Goal: Navigation & Orientation: Find specific page/section

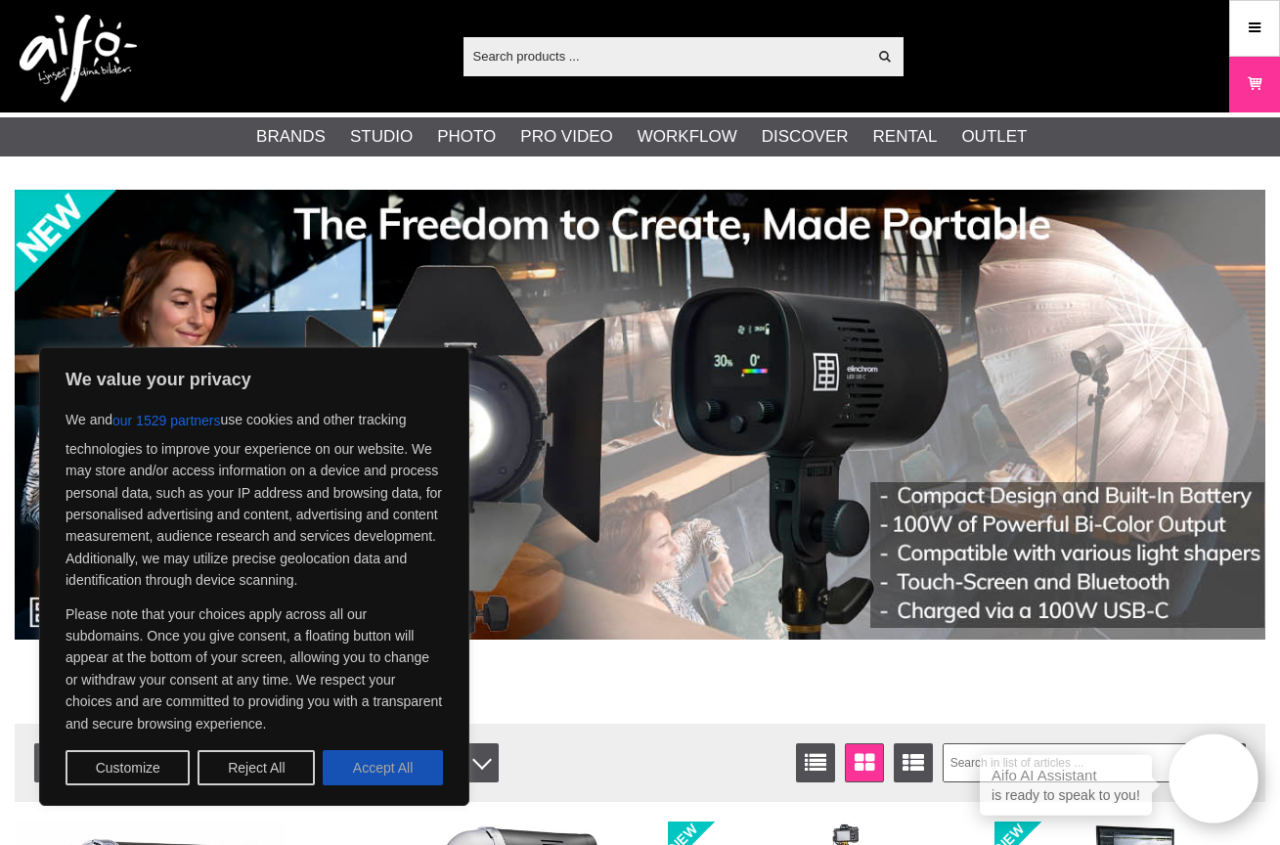
click at [404, 767] on button "Accept All" at bounding box center [383, 767] width 120 height 35
checkbox input "true"
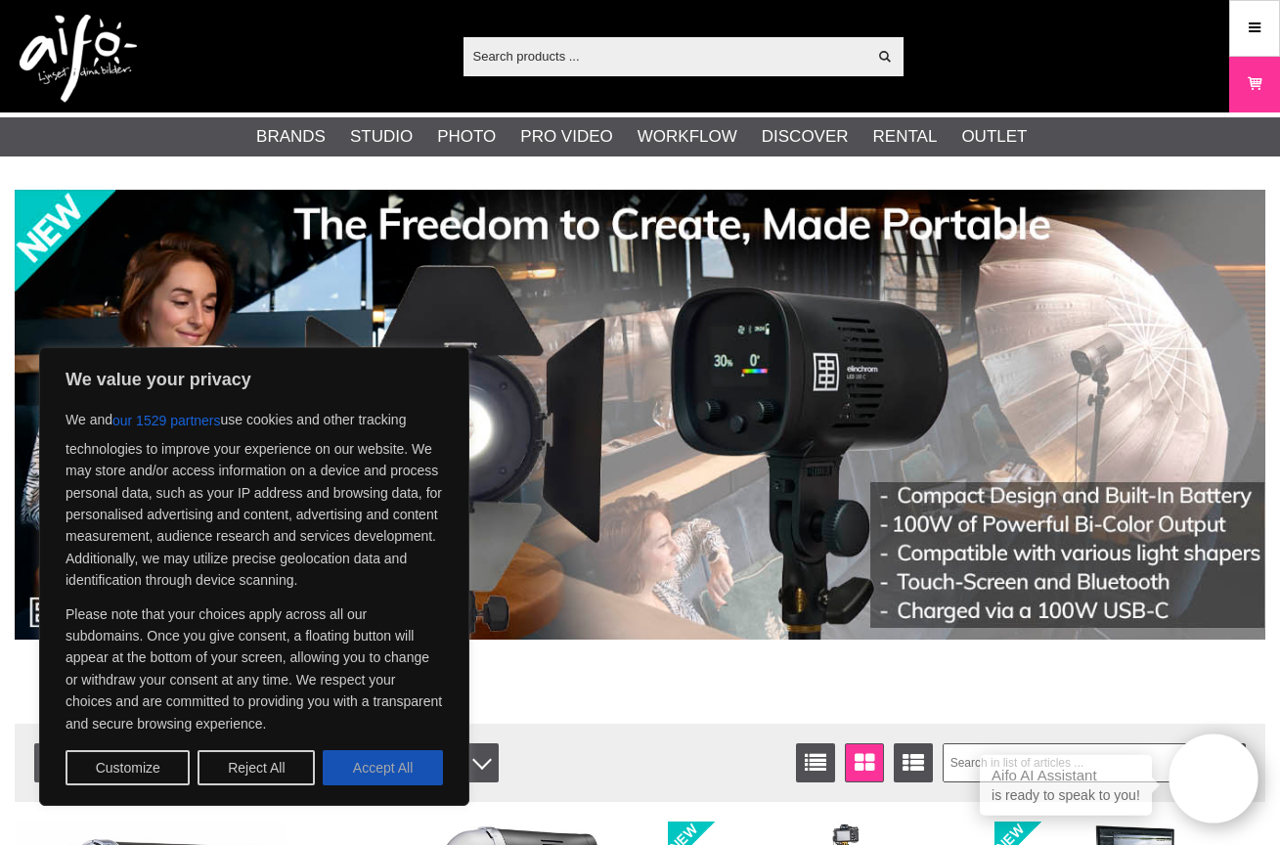
checkbox input "true"
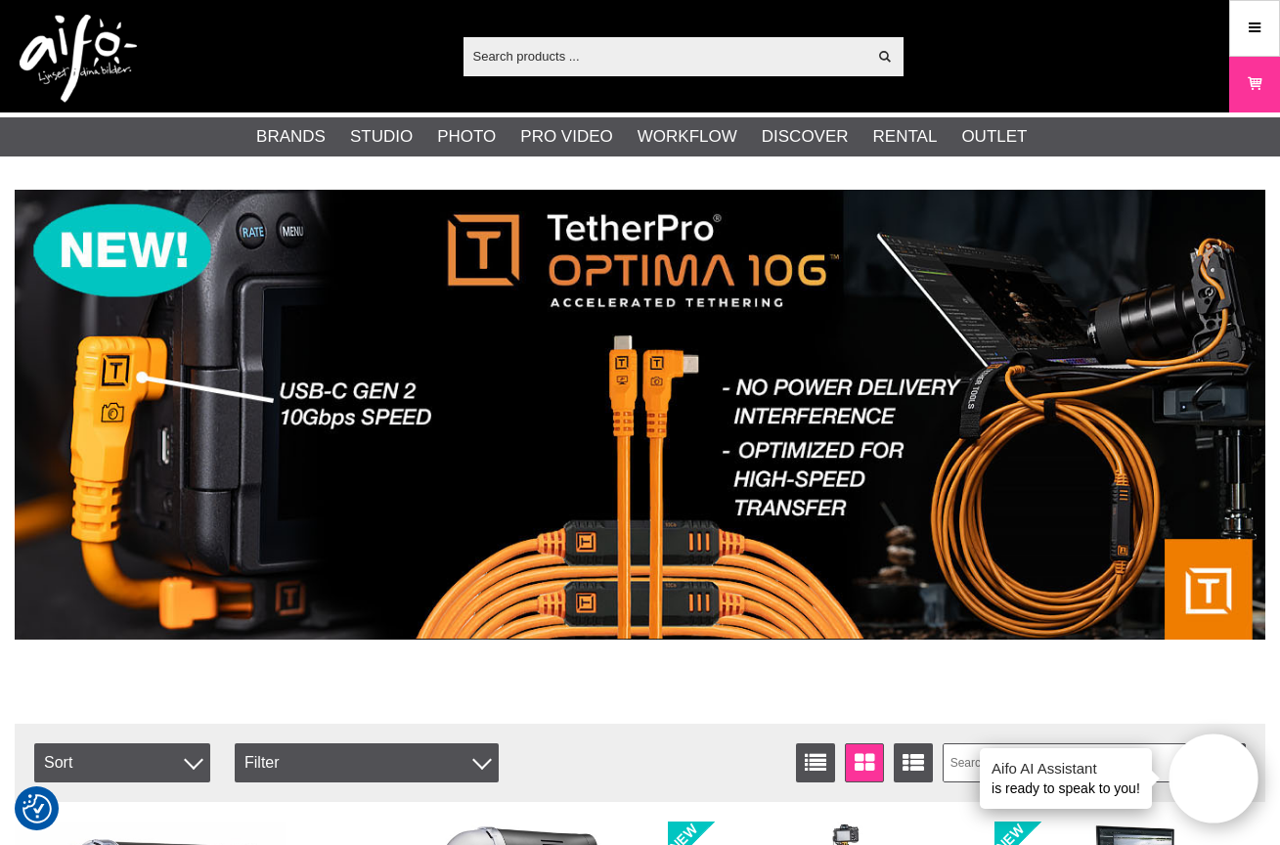
click at [36, 423] on img at bounding box center [640, 415] width 1251 height 450
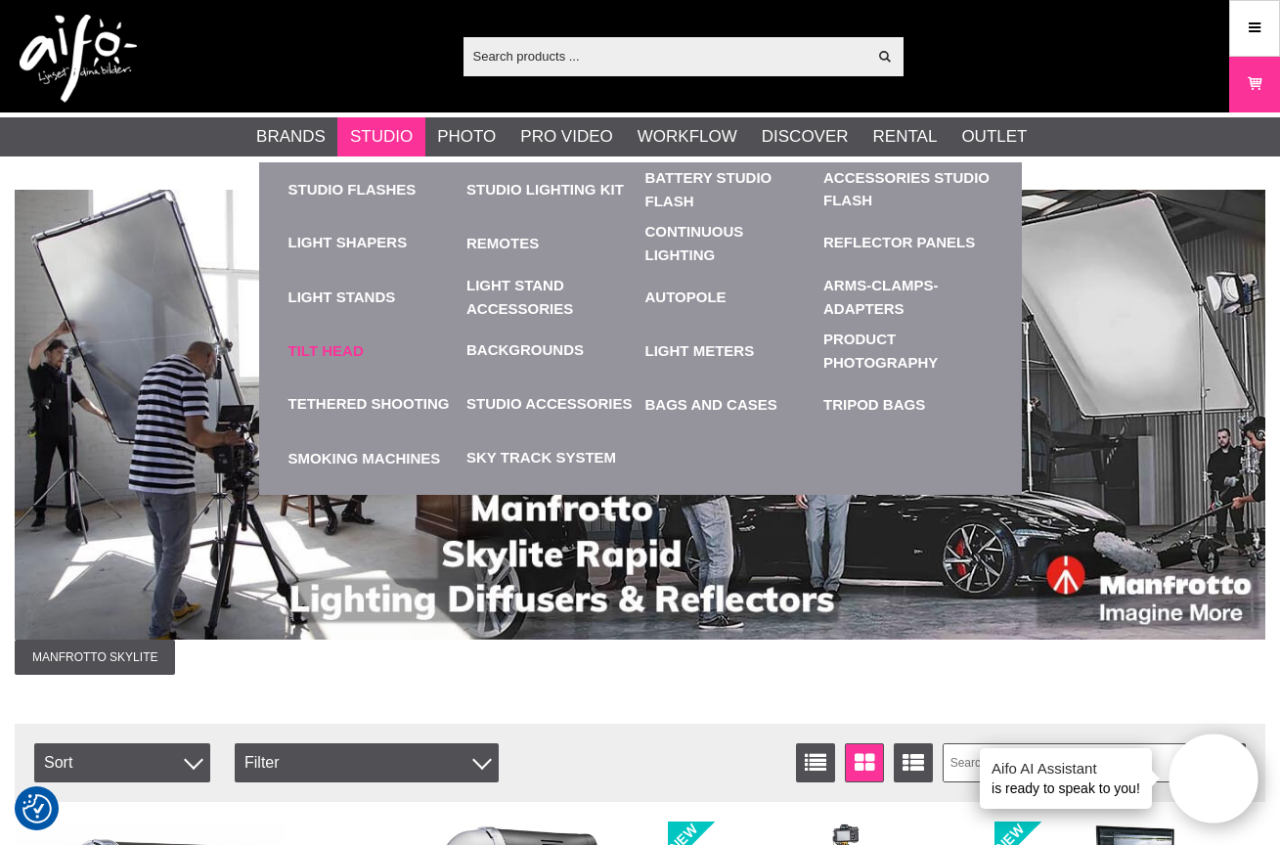
click at [330, 349] on link "Tilt Head" at bounding box center [373, 351] width 169 height 54
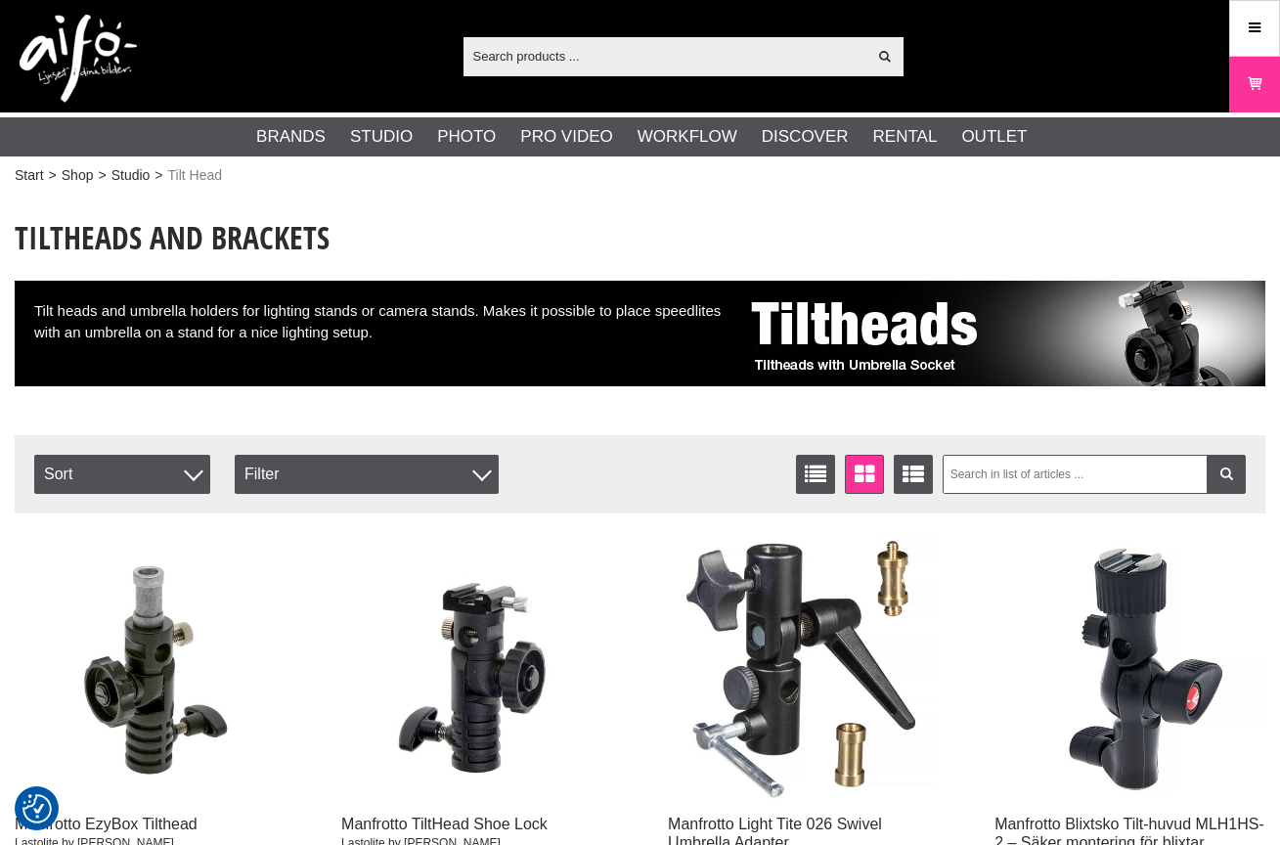
checkbox input "true"
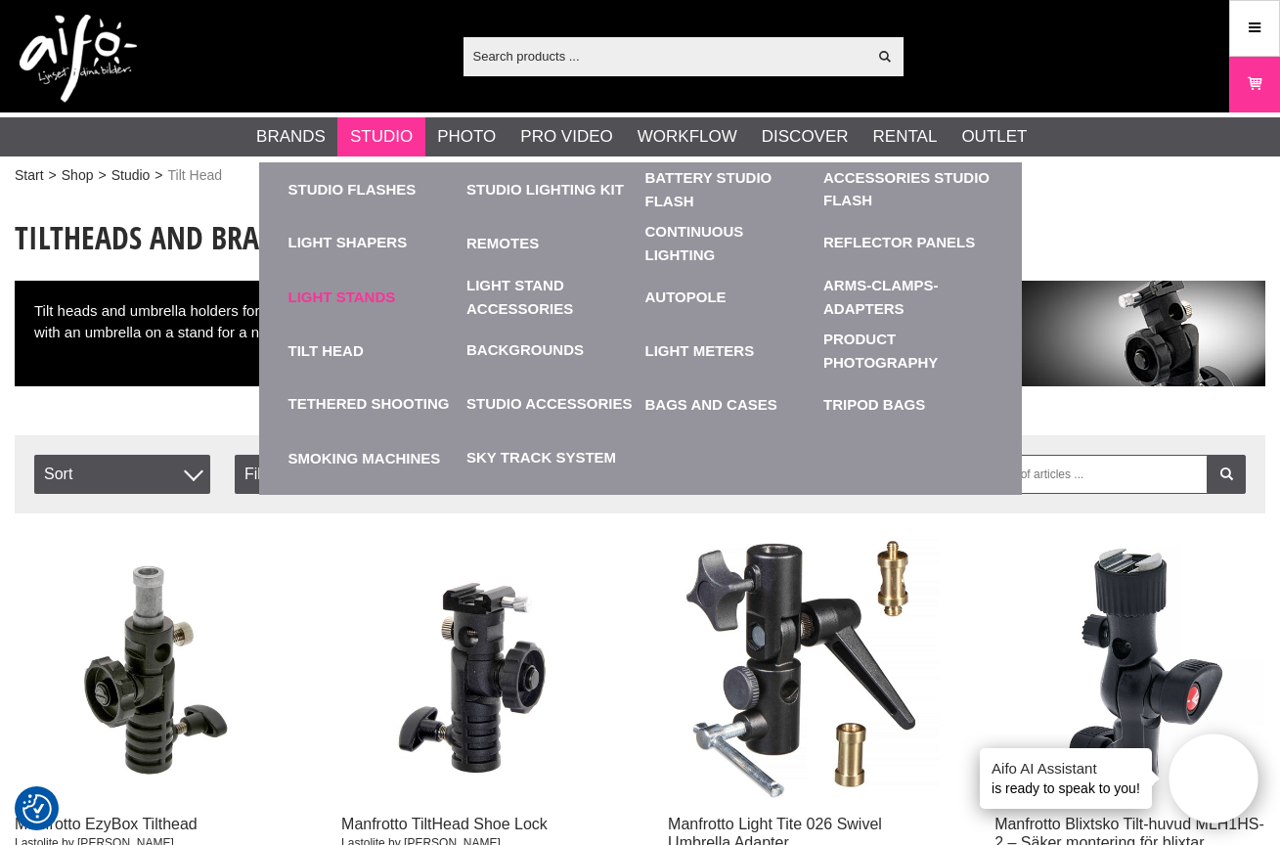
click at [311, 284] on link "Light Stands" at bounding box center [373, 297] width 169 height 54
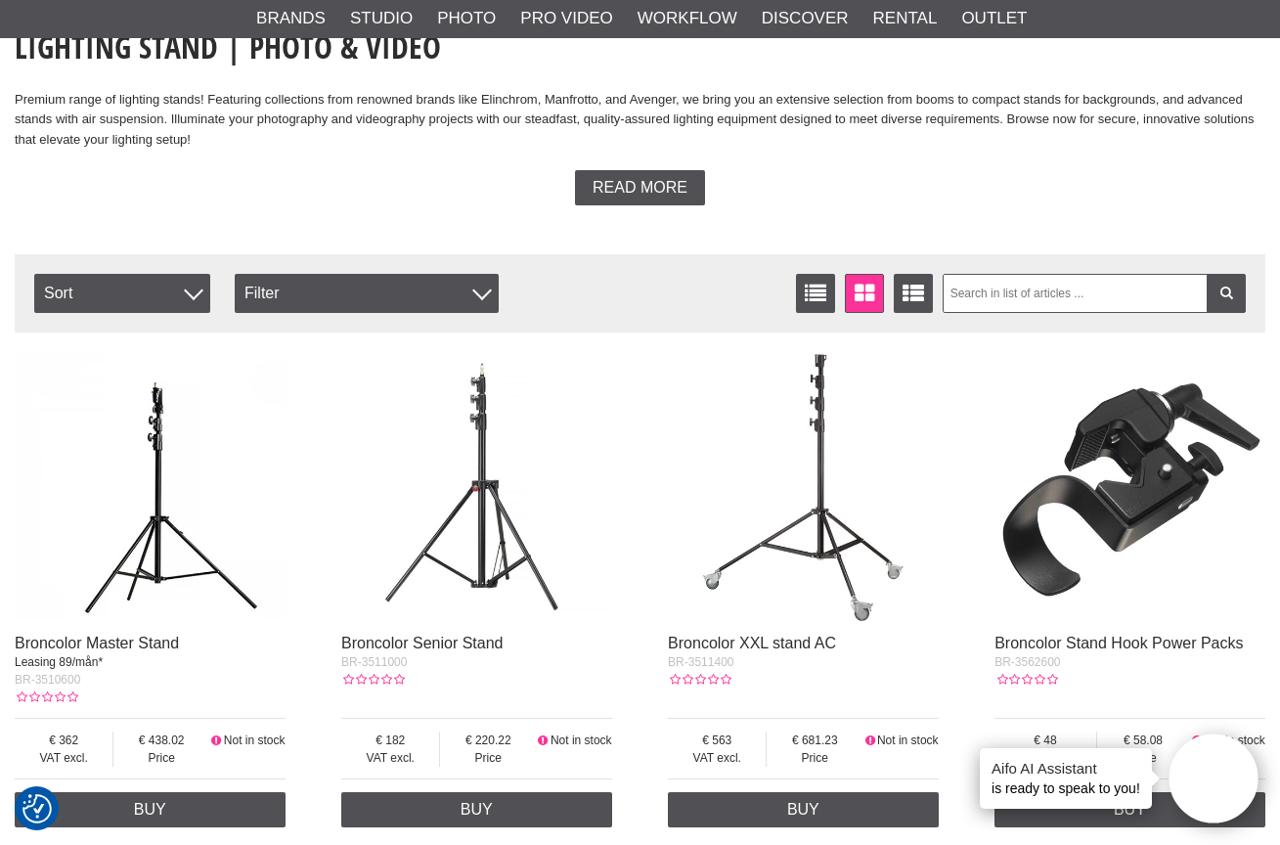
scroll to position [476, 0]
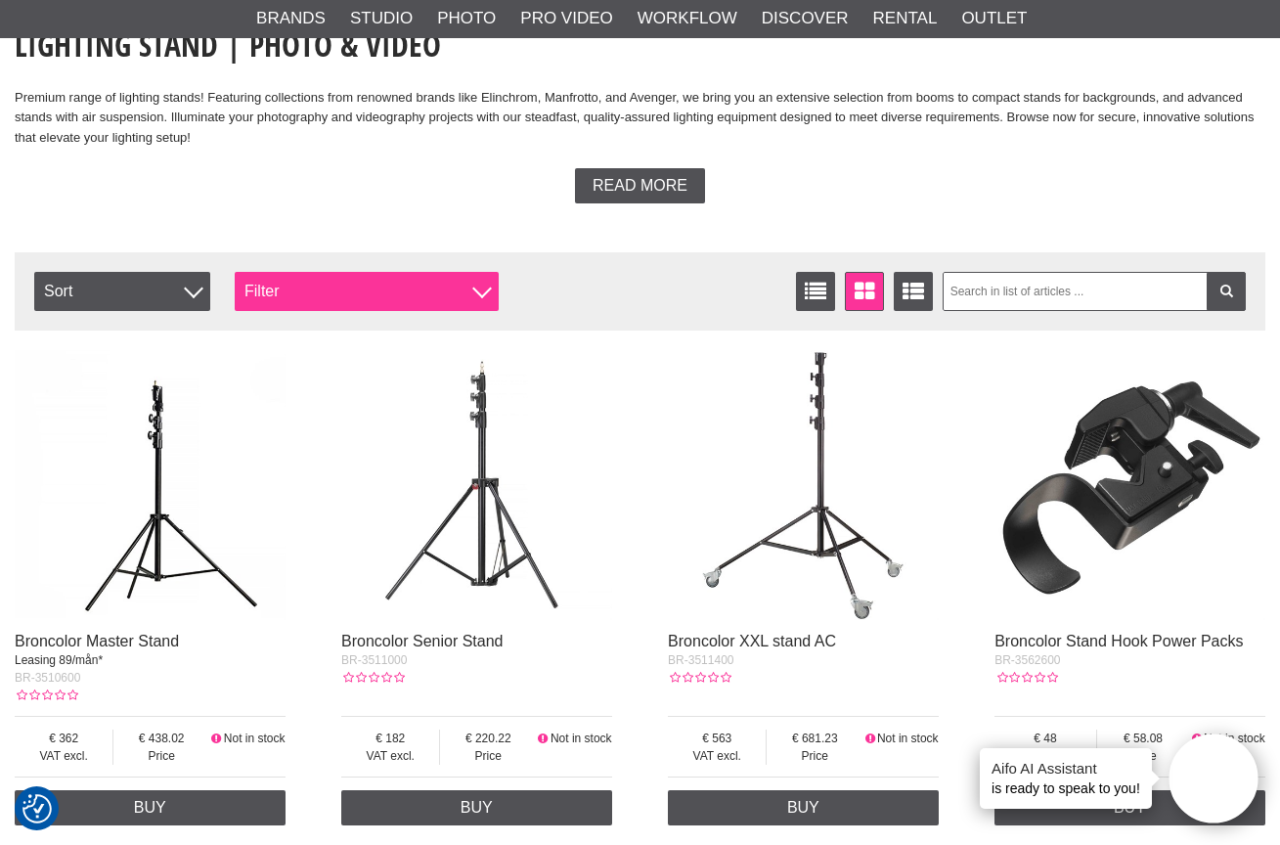
click at [311, 284] on div "Filter" at bounding box center [367, 291] width 264 height 39
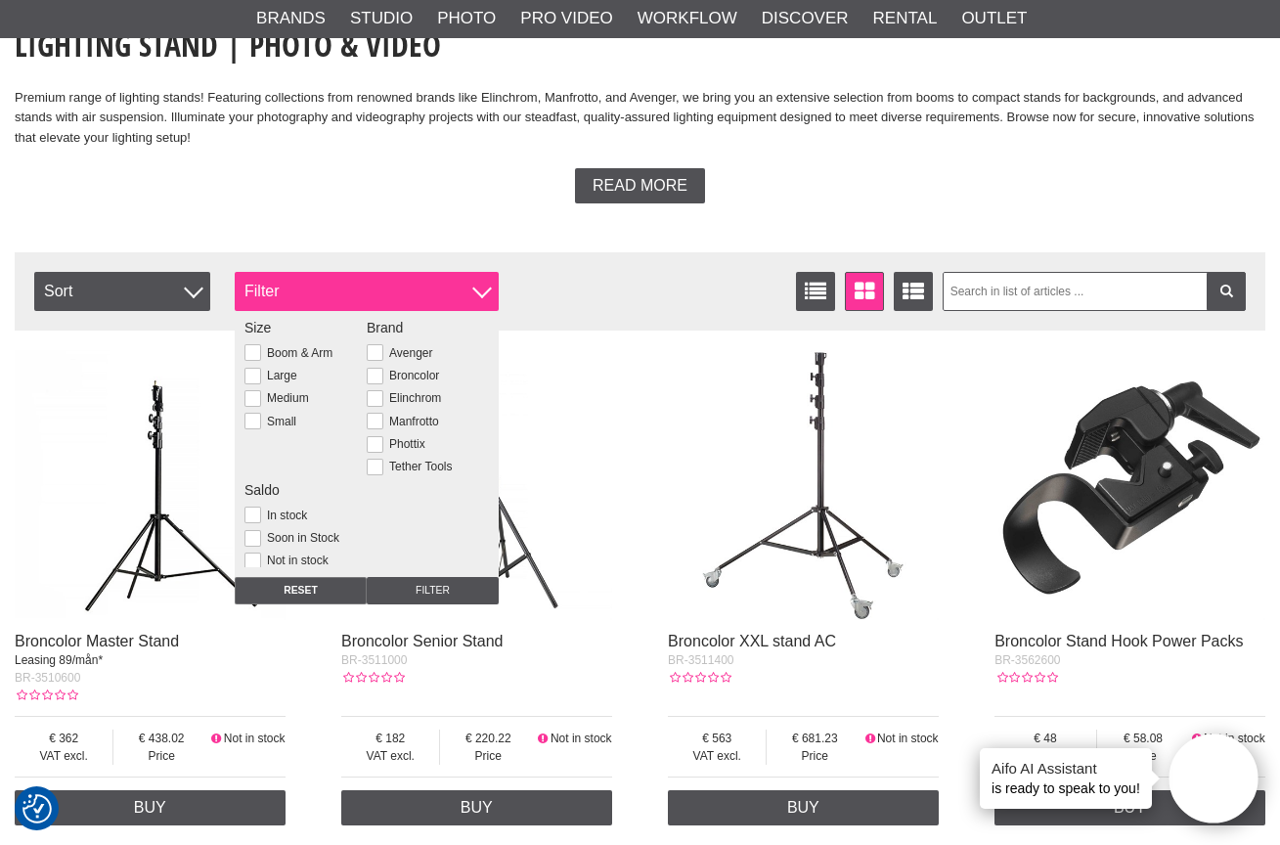
click at [311, 284] on div "Filter" at bounding box center [367, 291] width 264 height 39
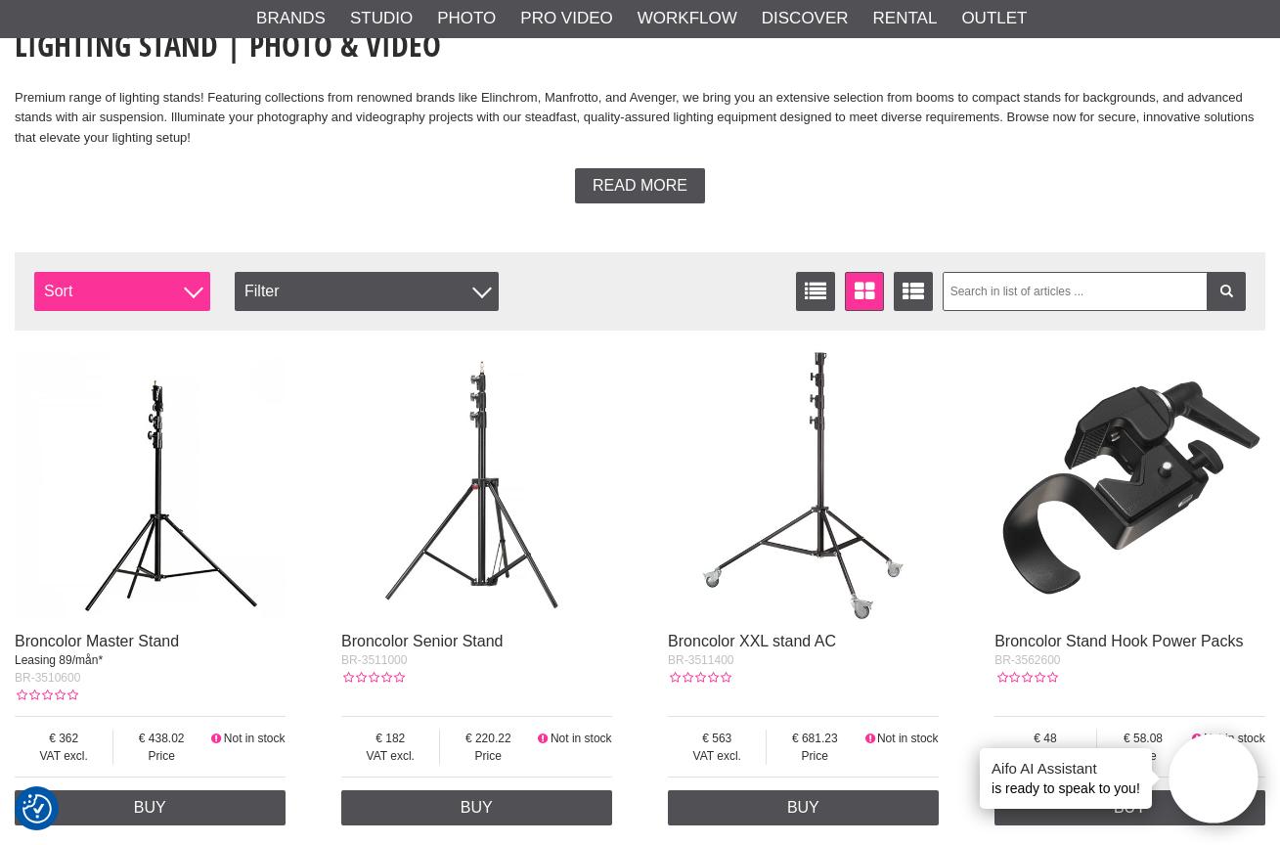
click at [186, 279] on span "Sort" at bounding box center [122, 291] width 176 height 39
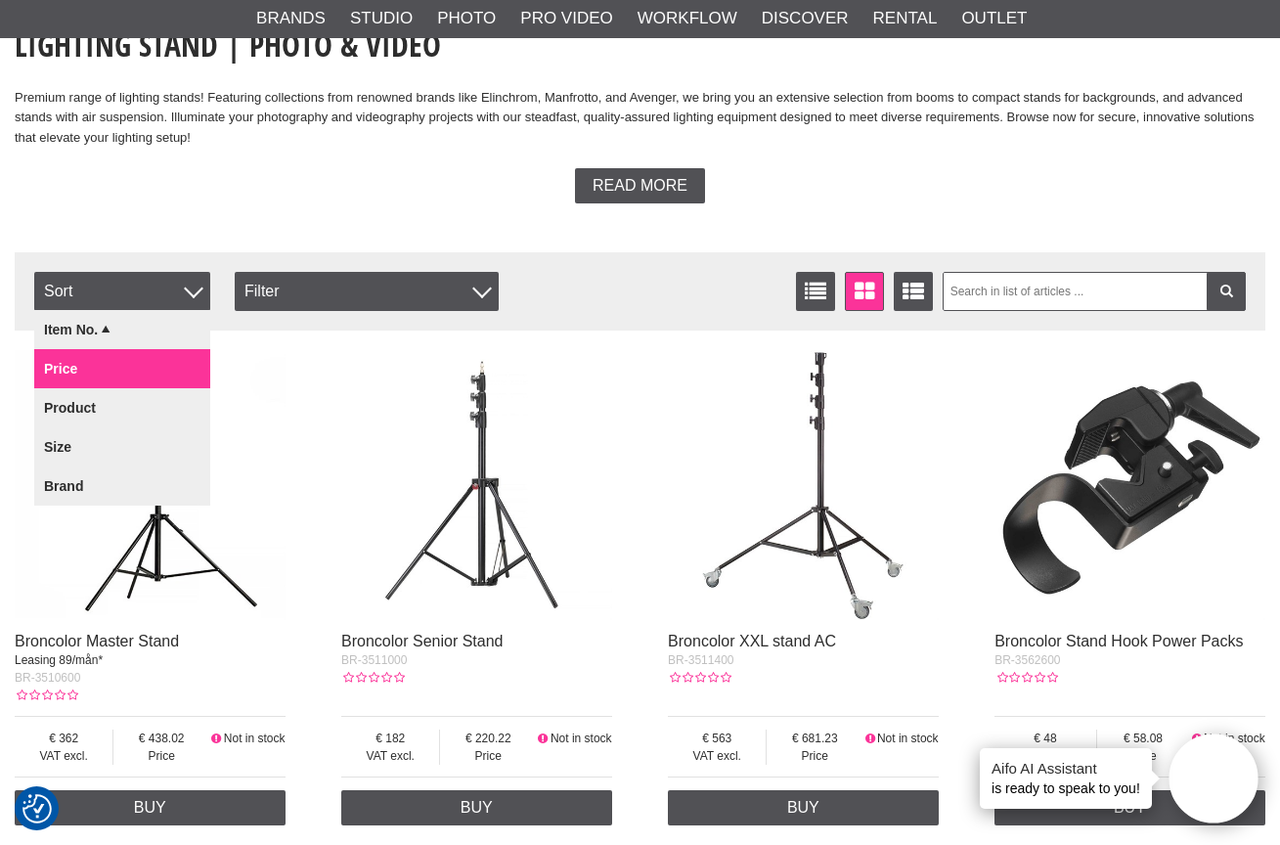
click at [76, 367] on link "Price" at bounding box center [122, 368] width 176 height 39
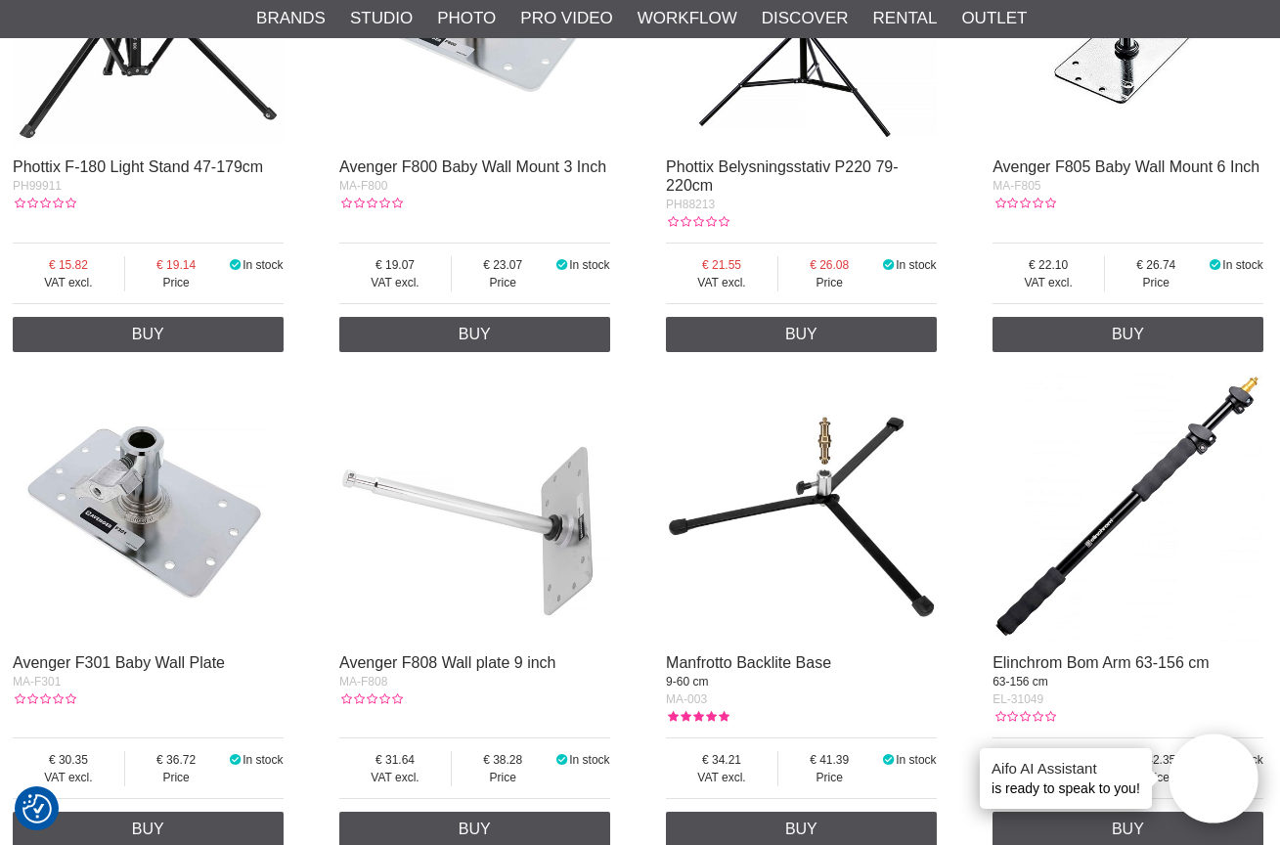
scroll to position [632, 2]
